Goal: Task Accomplishment & Management: Use online tool/utility

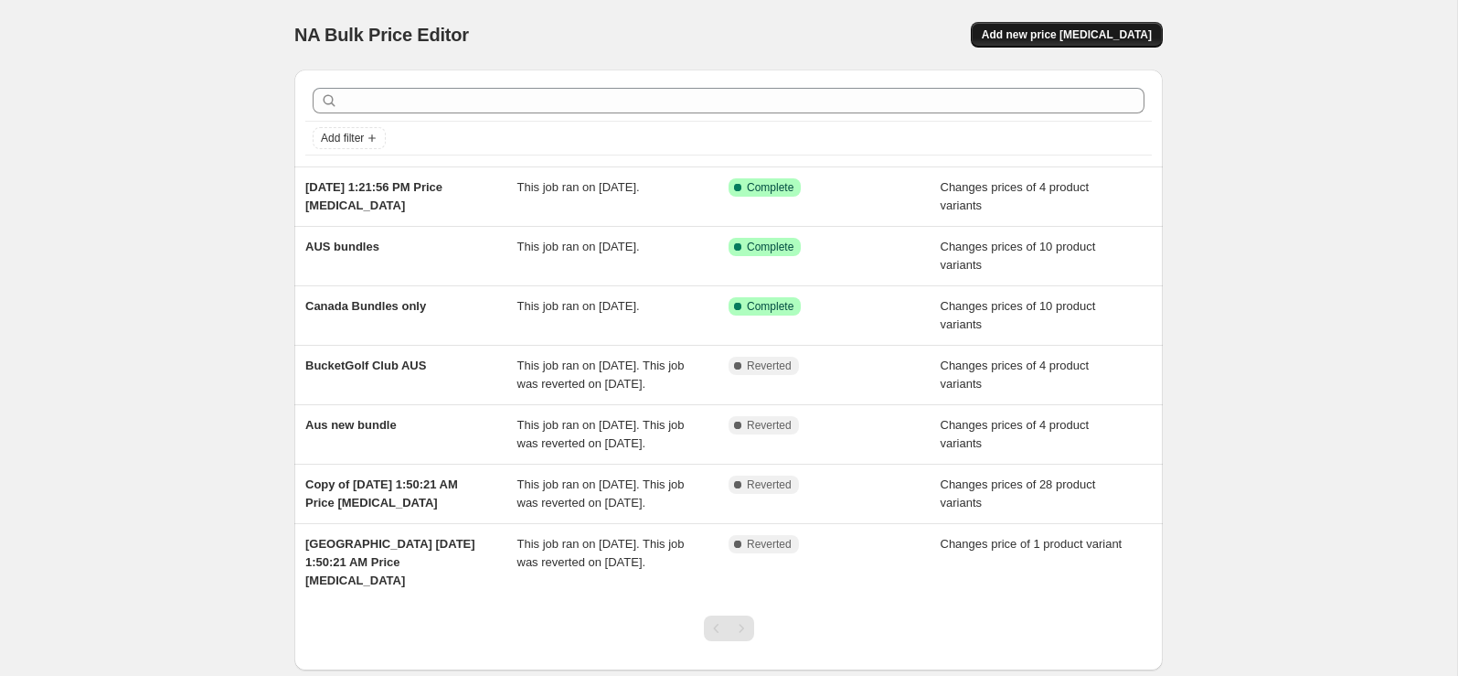
click at [1053, 37] on span "Add new price [MEDICAL_DATA]" at bounding box center [1067, 34] width 170 height 15
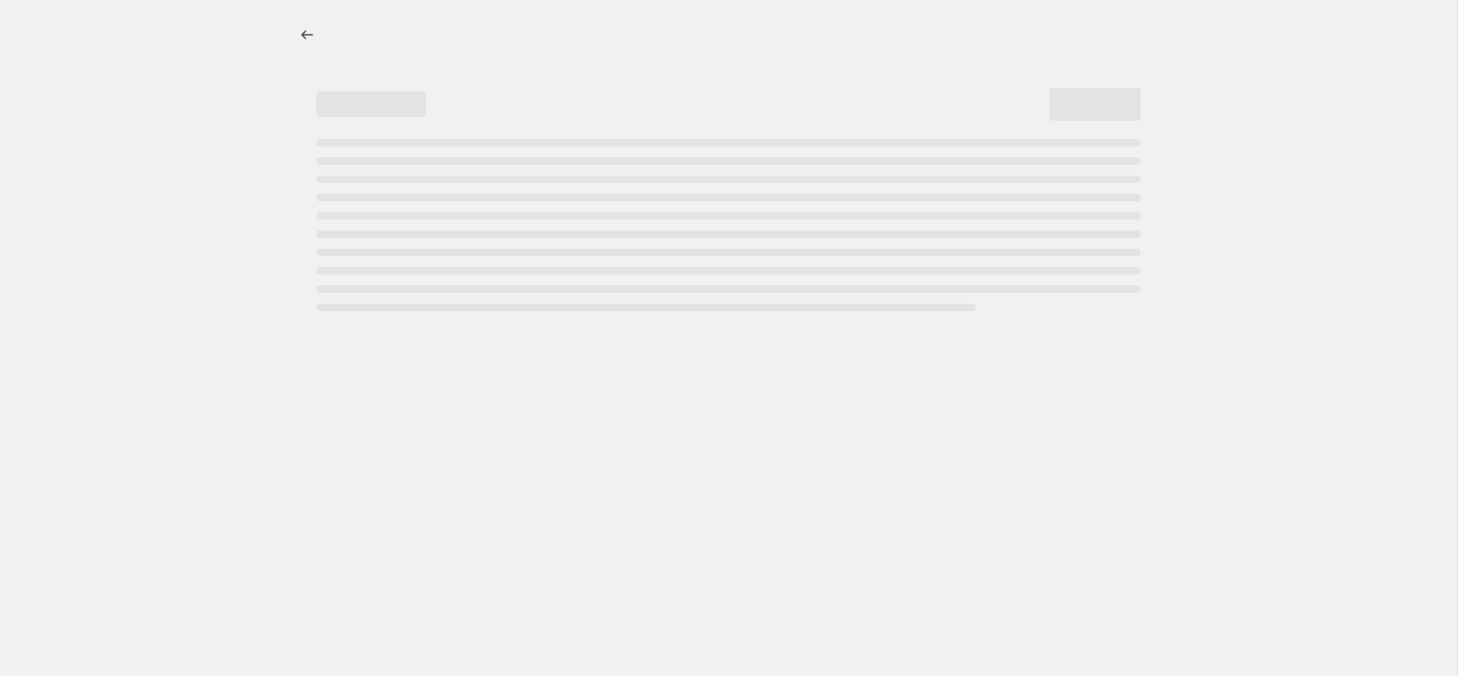
select select "percentage"
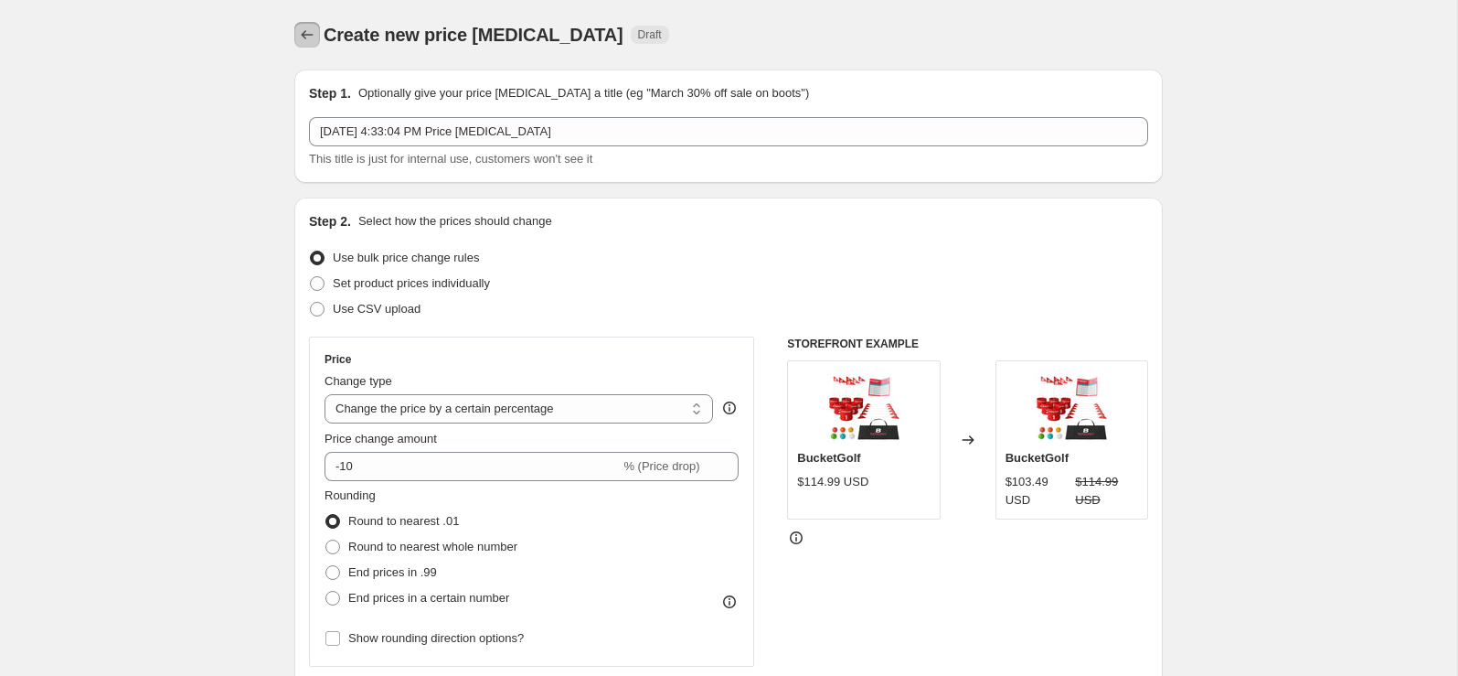
click at [304, 36] on icon "Price change jobs" at bounding box center [307, 35] width 18 height 18
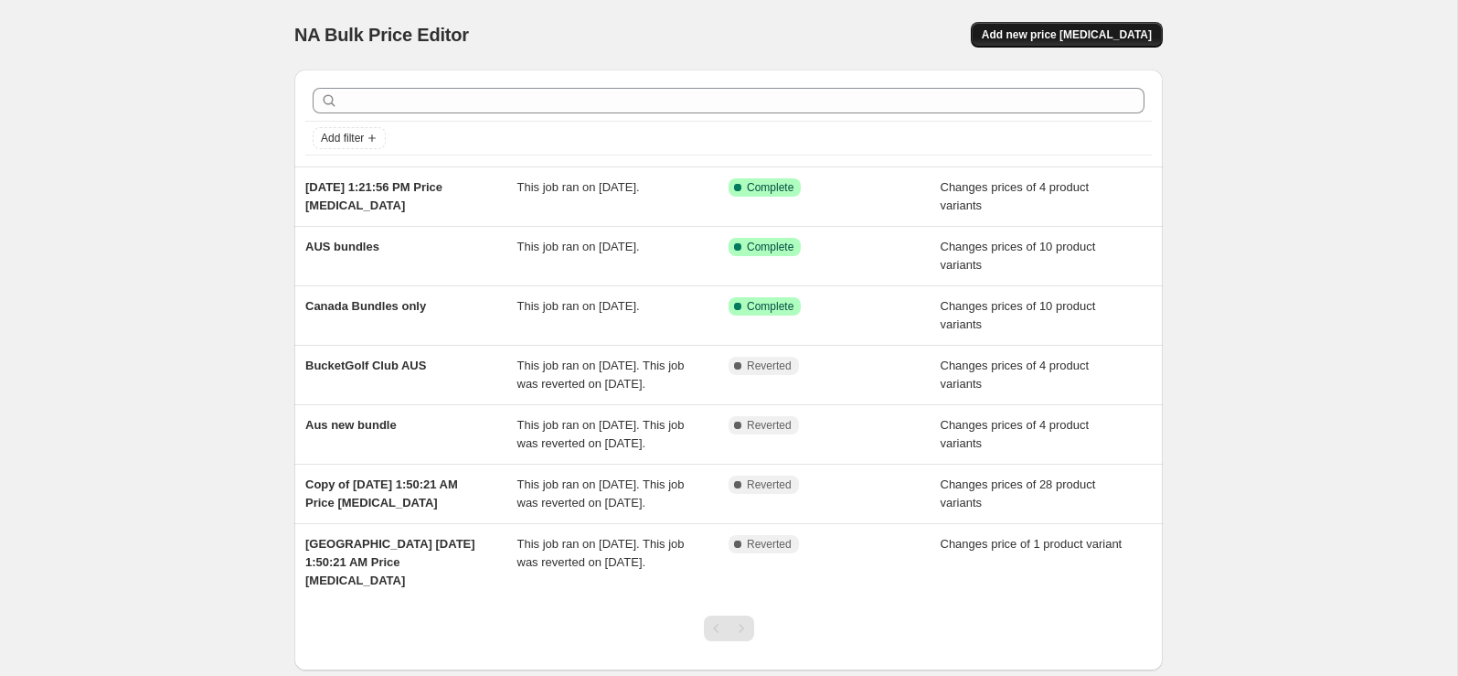
click at [1064, 35] on span "Add new price [MEDICAL_DATA]" at bounding box center [1067, 34] width 170 height 15
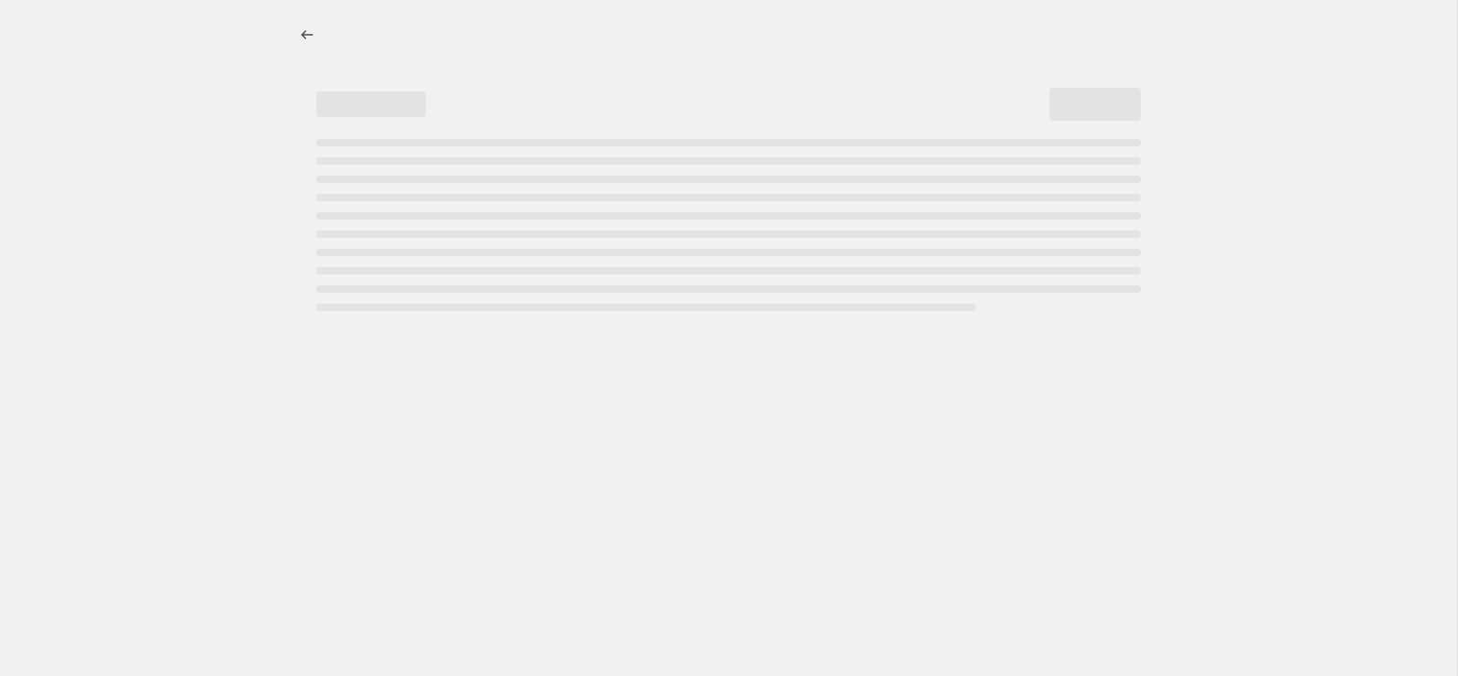
select select "percentage"
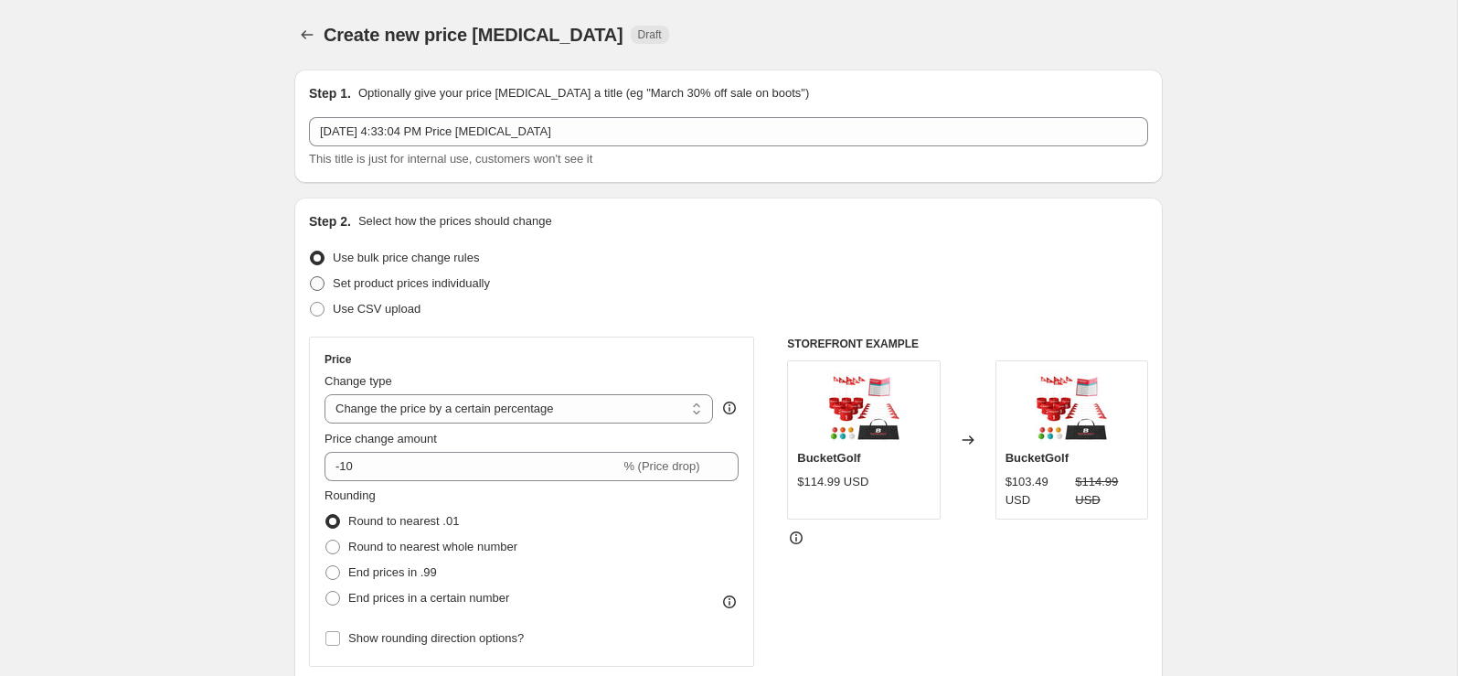
click at [316, 282] on span at bounding box center [317, 283] width 15 height 15
click at [311, 277] on input "Set product prices individually" at bounding box center [310, 276] width 1 height 1
radio input "true"
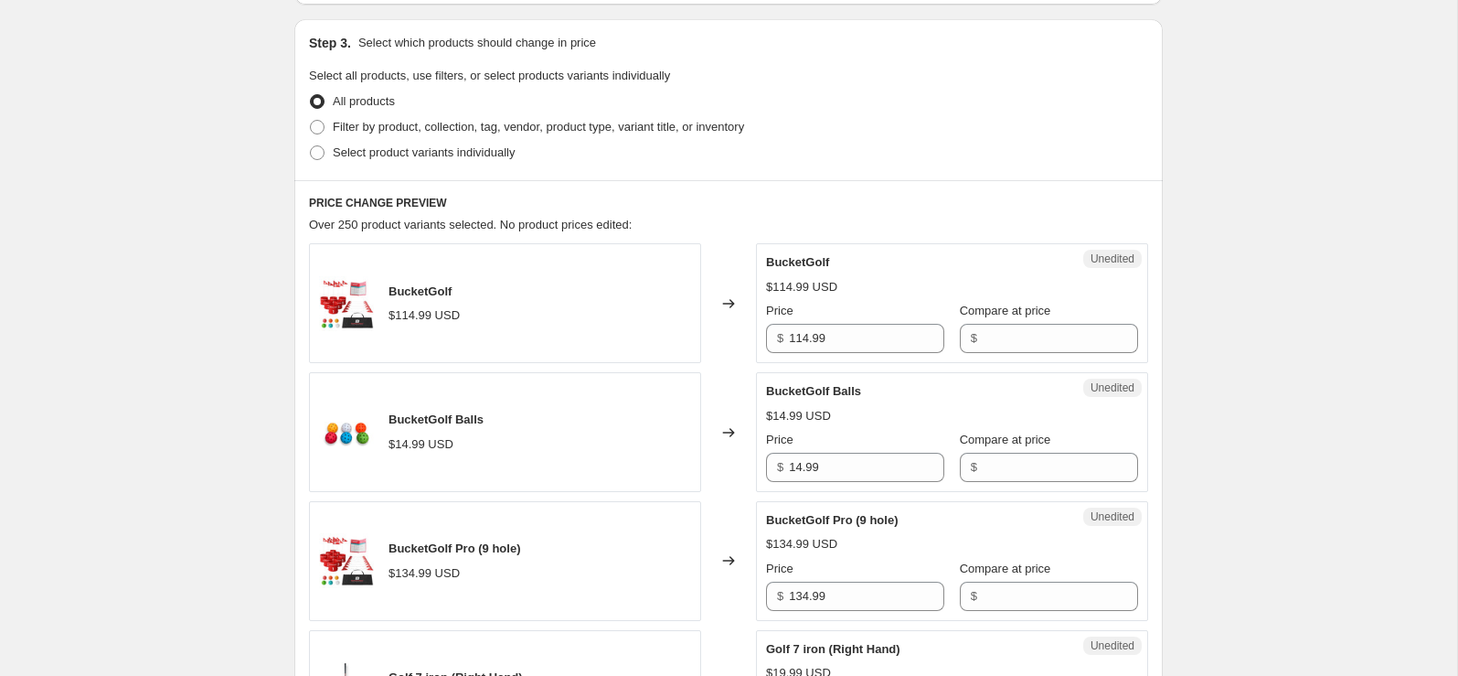
scroll to position [380, 0]
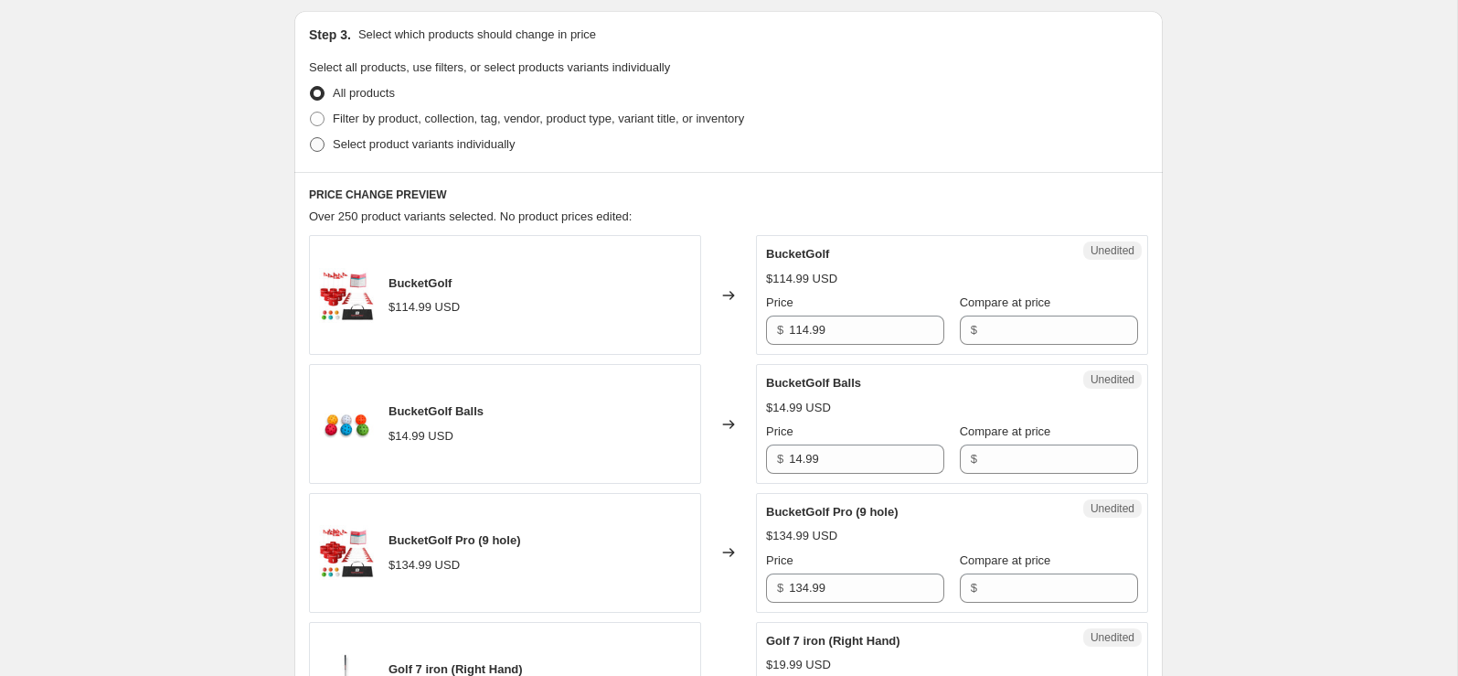
click at [323, 146] on span at bounding box center [317, 144] width 15 height 15
click at [311, 138] on input "Select product variants individually" at bounding box center [310, 137] width 1 height 1
radio input "true"
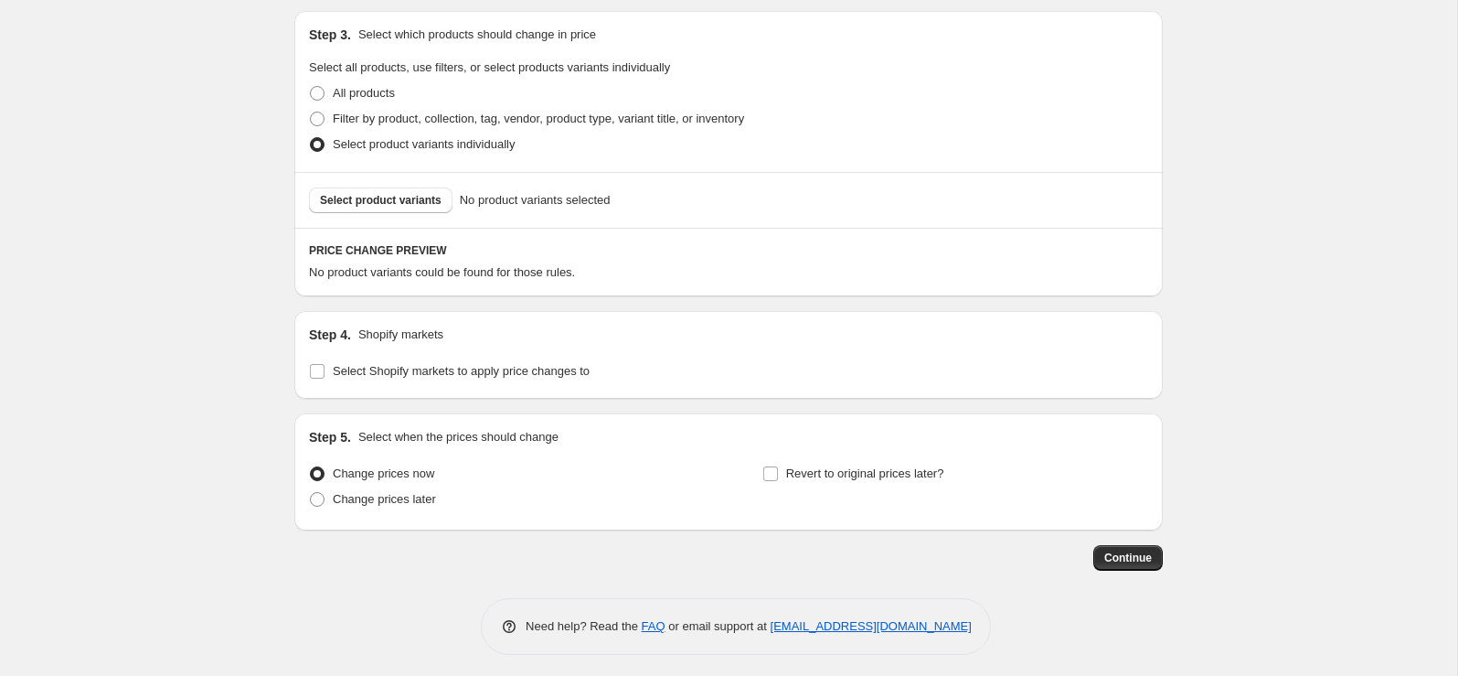
scroll to position [387, 0]
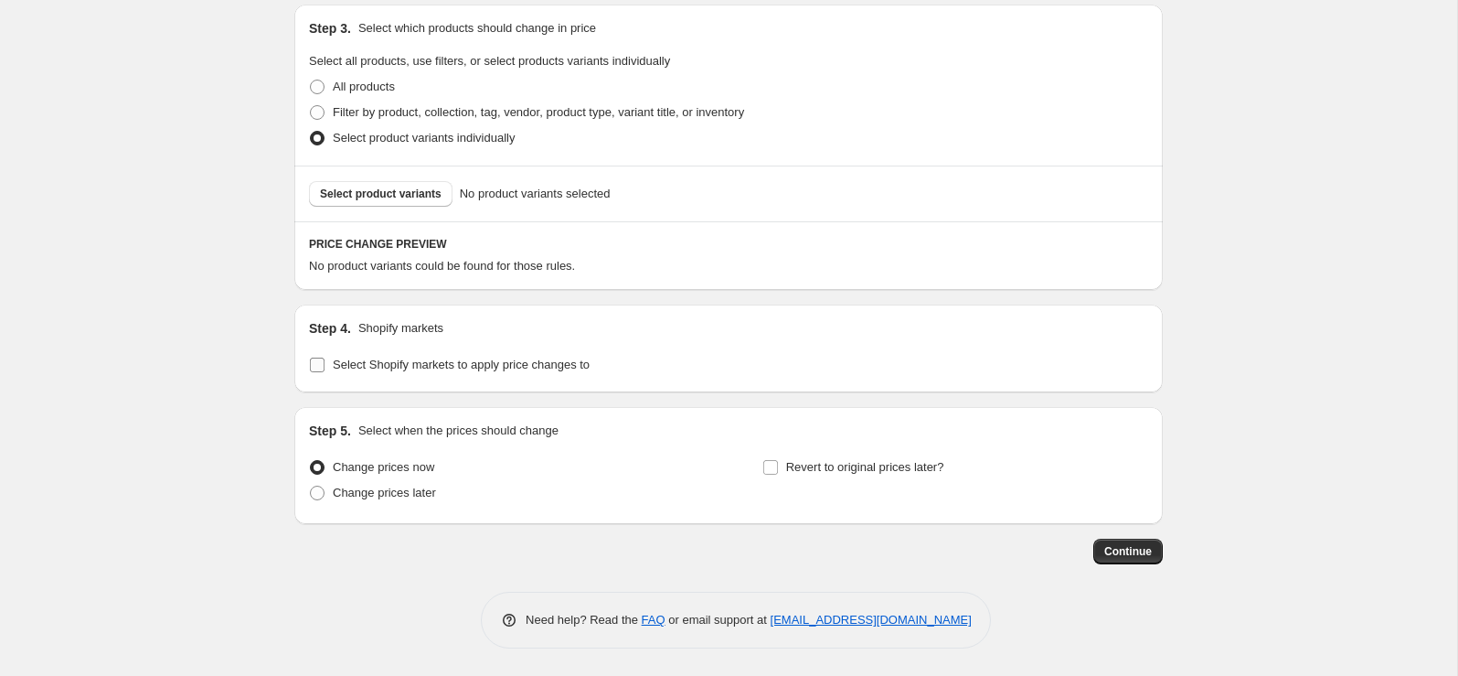
drag, startPoint x: 415, startPoint y: 198, endPoint x: 416, endPoint y: 355, distance: 156.3
click at [417, 355] on div "Step 1. Optionally give your price [MEDICAL_DATA] a title (eg "March 30% off sa…" at bounding box center [721, 116] width 883 height 896
click at [314, 368] on input "Select Shopify markets to apply price changes to" at bounding box center [317, 364] width 15 height 15
checkbox input "true"
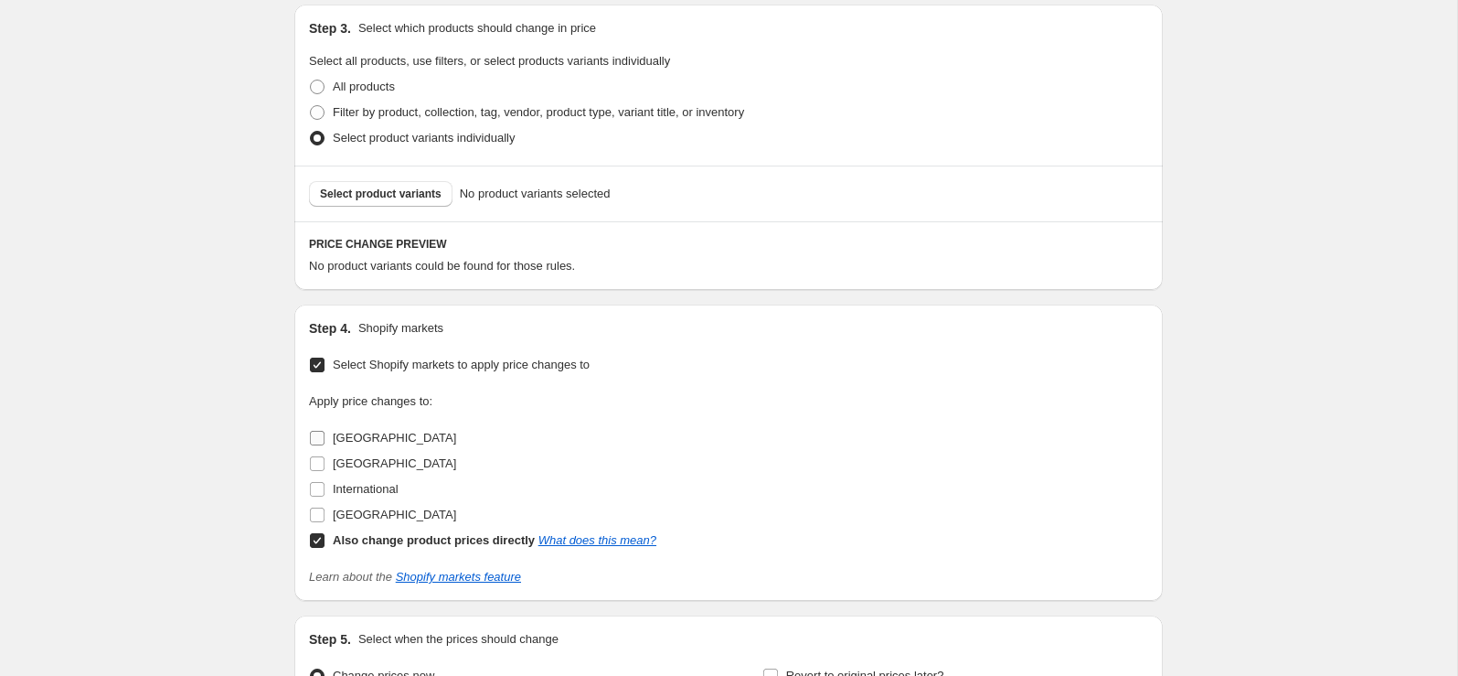
click at [315, 441] on input "[GEOGRAPHIC_DATA]" at bounding box center [317, 438] width 15 height 15
checkbox input "true"
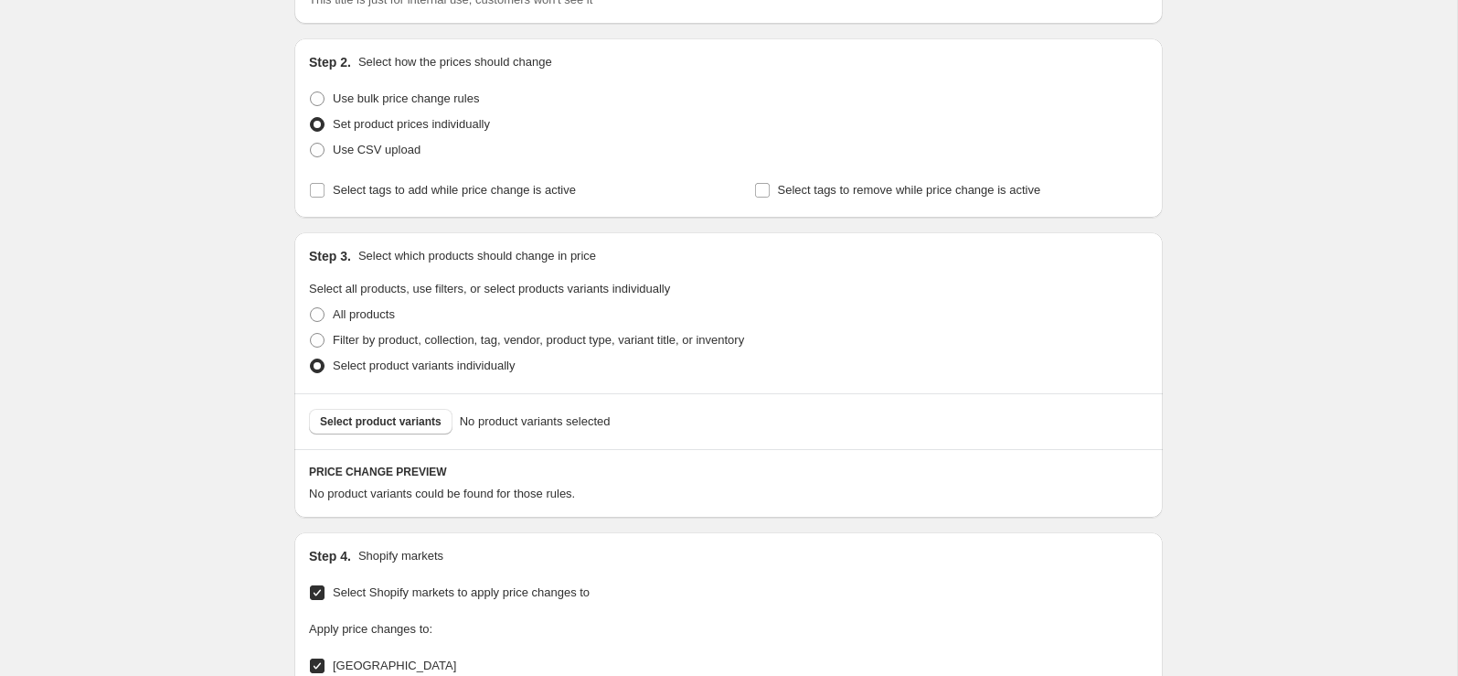
scroll to position [0, 0]
